Goal: Information Seeking & Learning: Learn about a topic

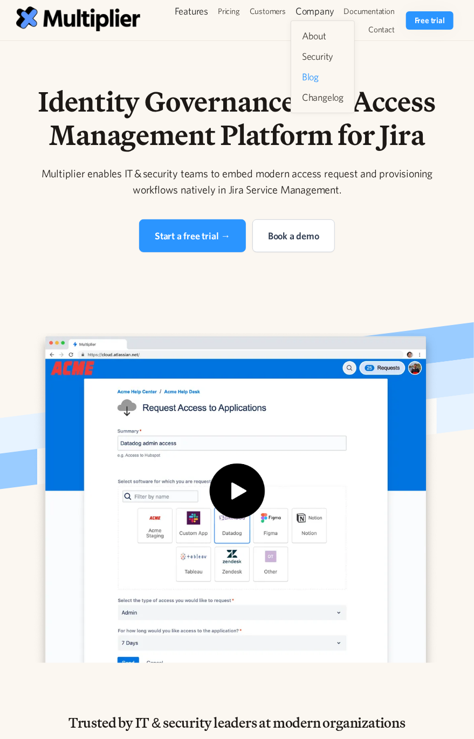
click at [315, 77] on link "Blog" at bounding box center [323, 76] width 50 height 19
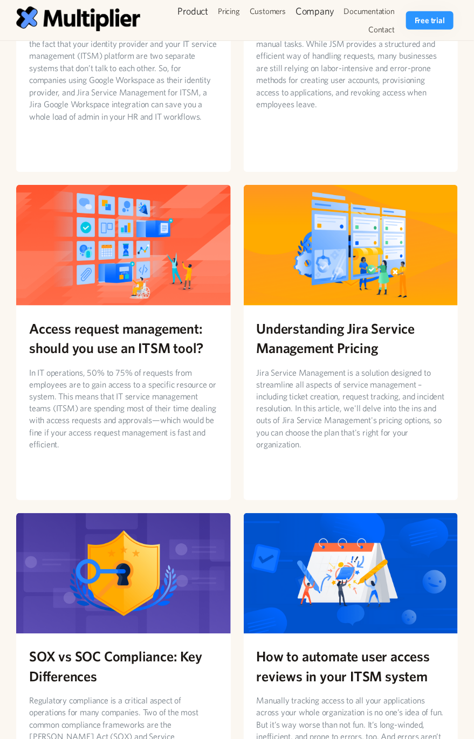
scroll to position [1510, 0]
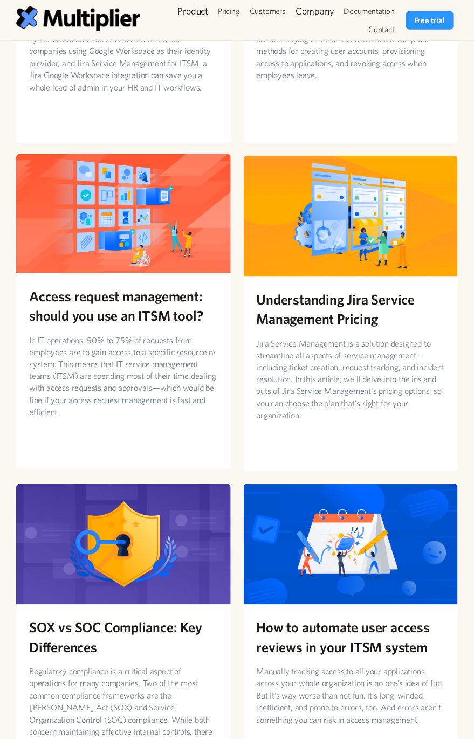
click at [166, 286] on h2 "Access request management: should you use an ITSM tool?" at bounding box center [123, 305] width 189 height 39
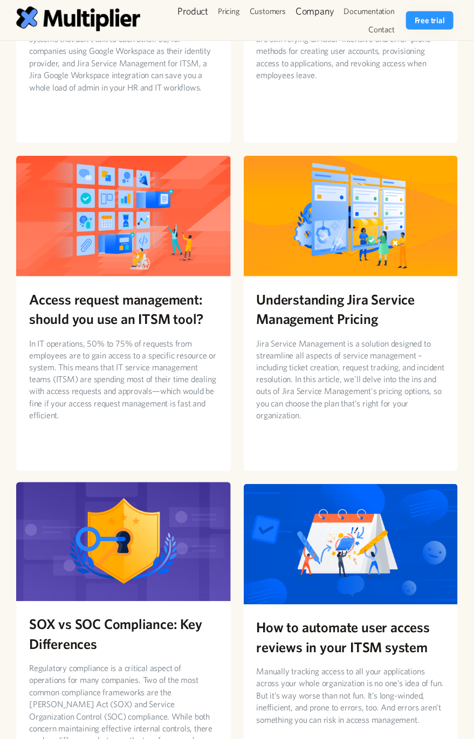
click at [161, 615] on h2 "SOX vs SOC Compliance: Key Differences" at bounding box center [123, 634] width 189 height 39
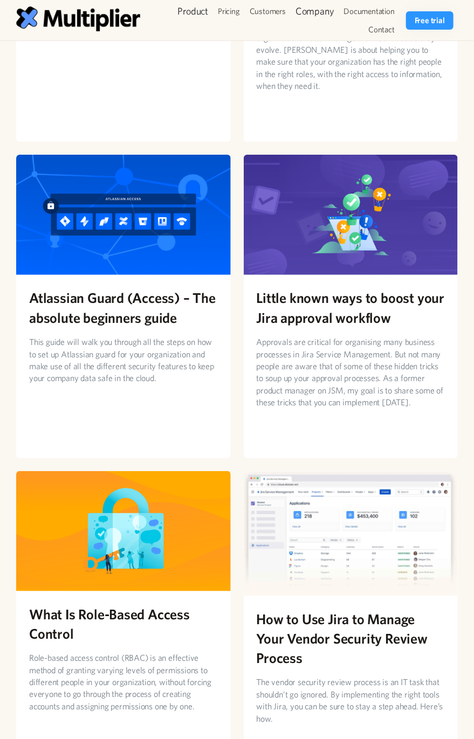
scroll to position [2803, 0]
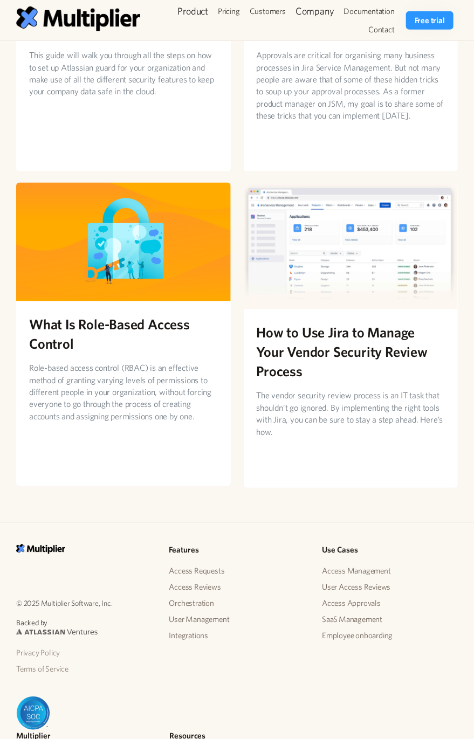
click at [167, 314] on h2 "What Is Role-Based Access Control" at bounding box center [123, 333] width 189 height 39
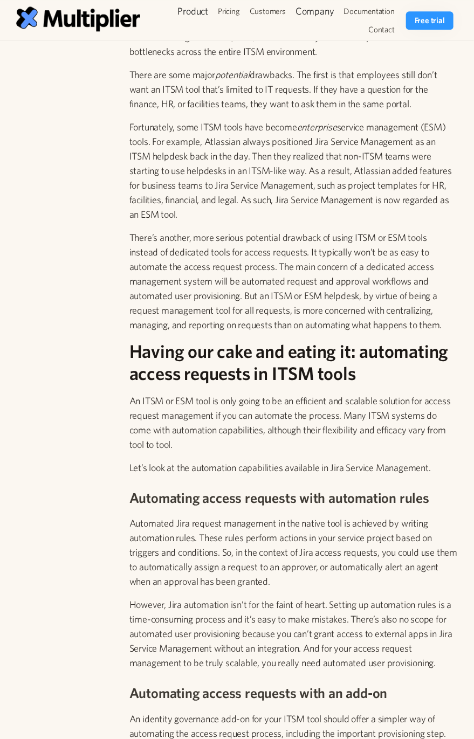
scroll to position [2085, 0]
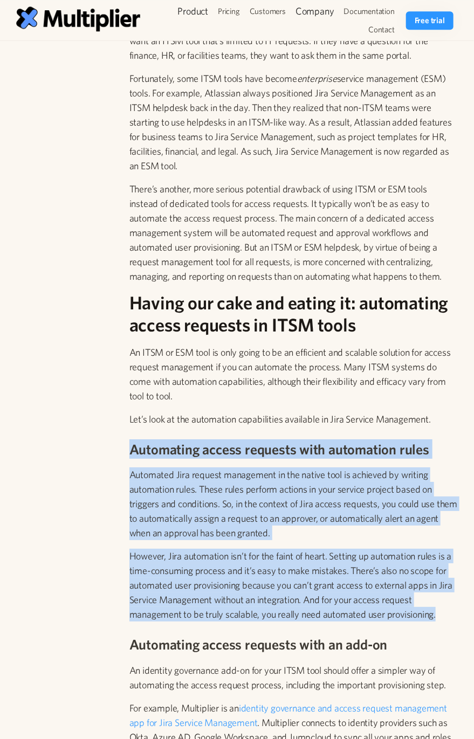
drag, startPoint x: 449, startPoint y: 624, endPoint x: 108, endPoint y: 449, distance: 383.2
